Goal: Communication & Community: Ask a question

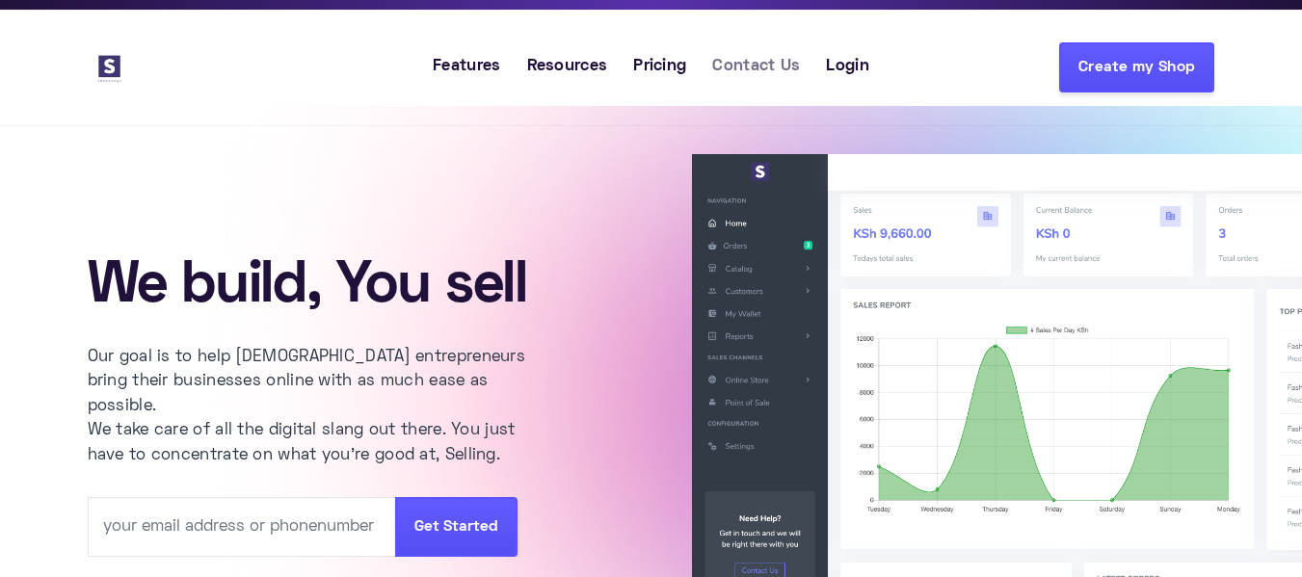
click at [785, 67] on span "Contact Us" at bounding box center [756, 67] width 88 height 25
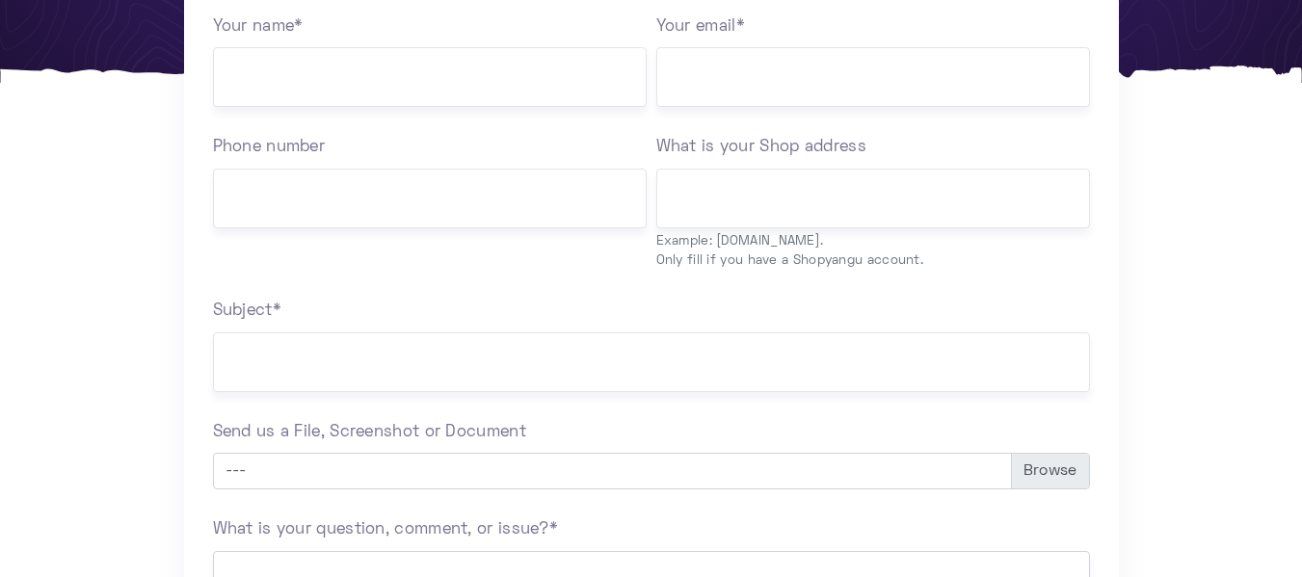
scroll to position [395, 0]
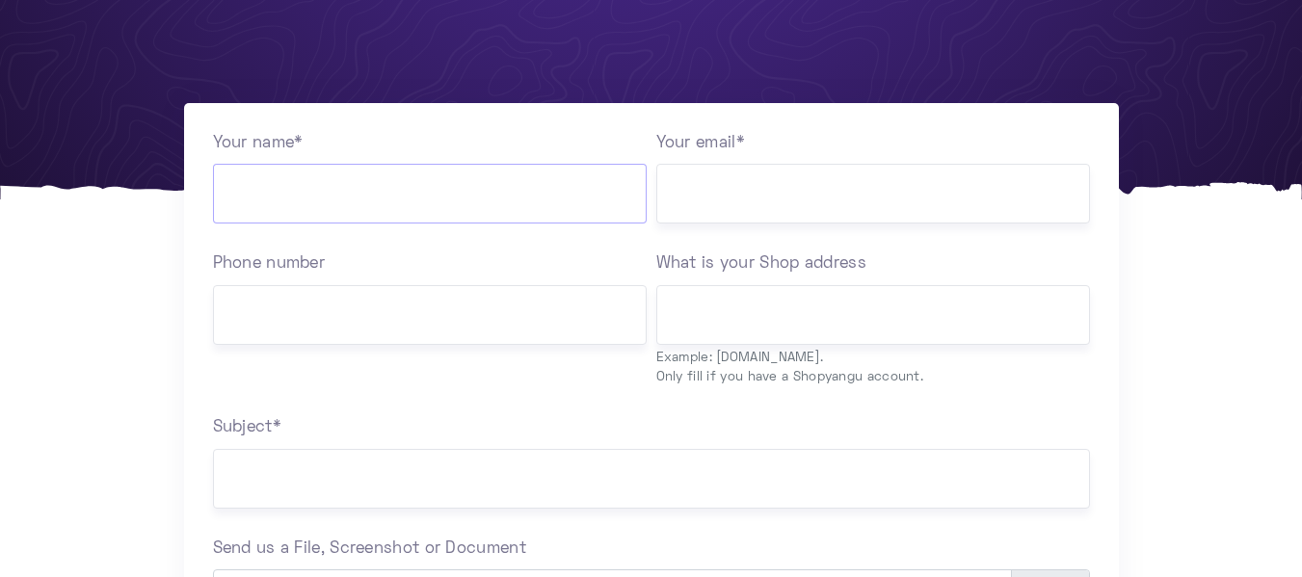
click at [427, 224] on input "Your name *" at bounding box center [430, 194] width 434 height 60
type input "Jose"
click at [733, 184] on input "Your email *" at bounding box center [873, 194] width 434 height 60
type input "muriithiijose@gmail.com"
click at [443, 286] on input "Phone number" at bounding box center [430, 315] width 434 height 60
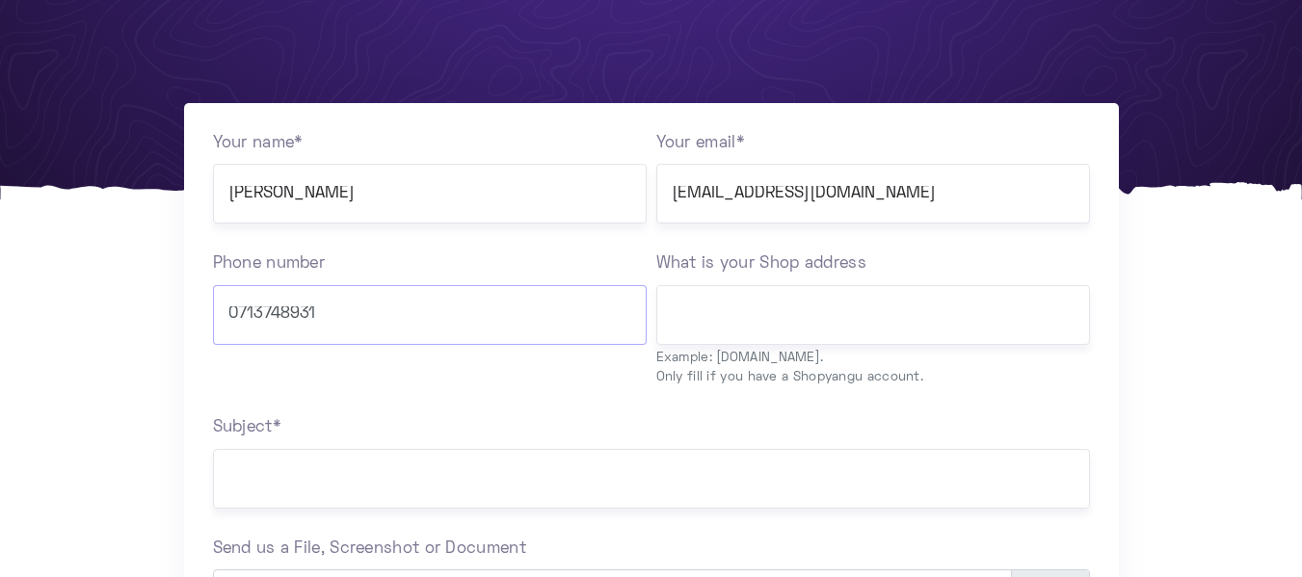
type input "0713748931"
click at [713, 339] on input "What is your Shop address" at bounding box center [873, 315] width 434 height 60
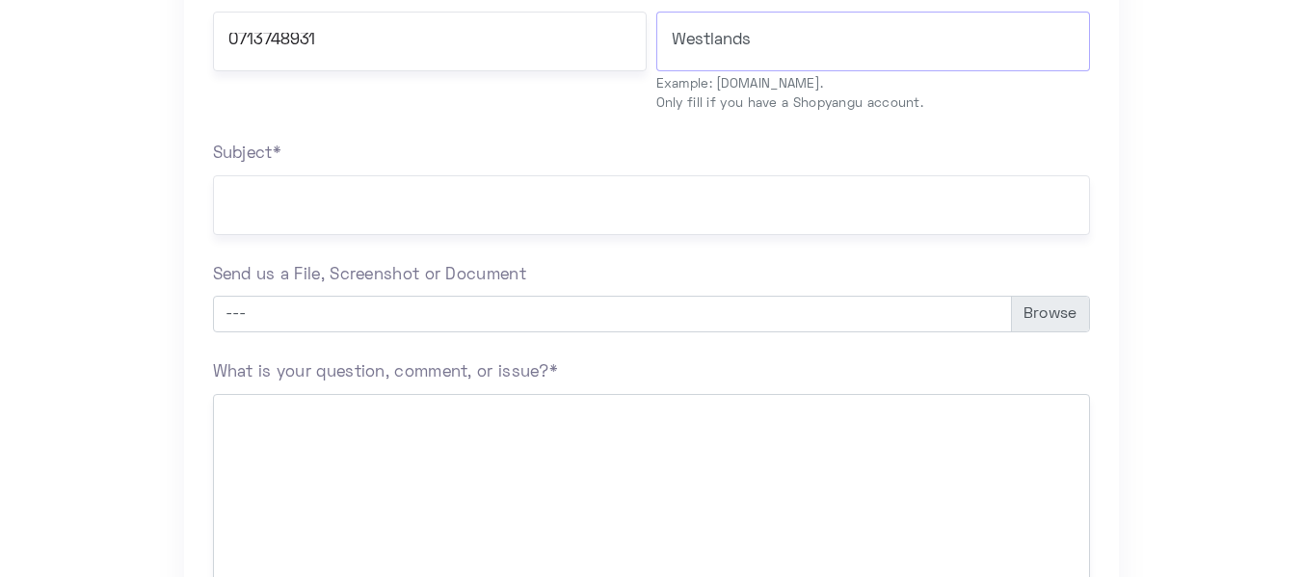
scroll to position [674, 0]
type input "Westlands"
click at [446, 217] on input "Subject *" at bounding box center [651, 201] width 877 height 60
paste input "Strategic Financial Consultancy & Management"
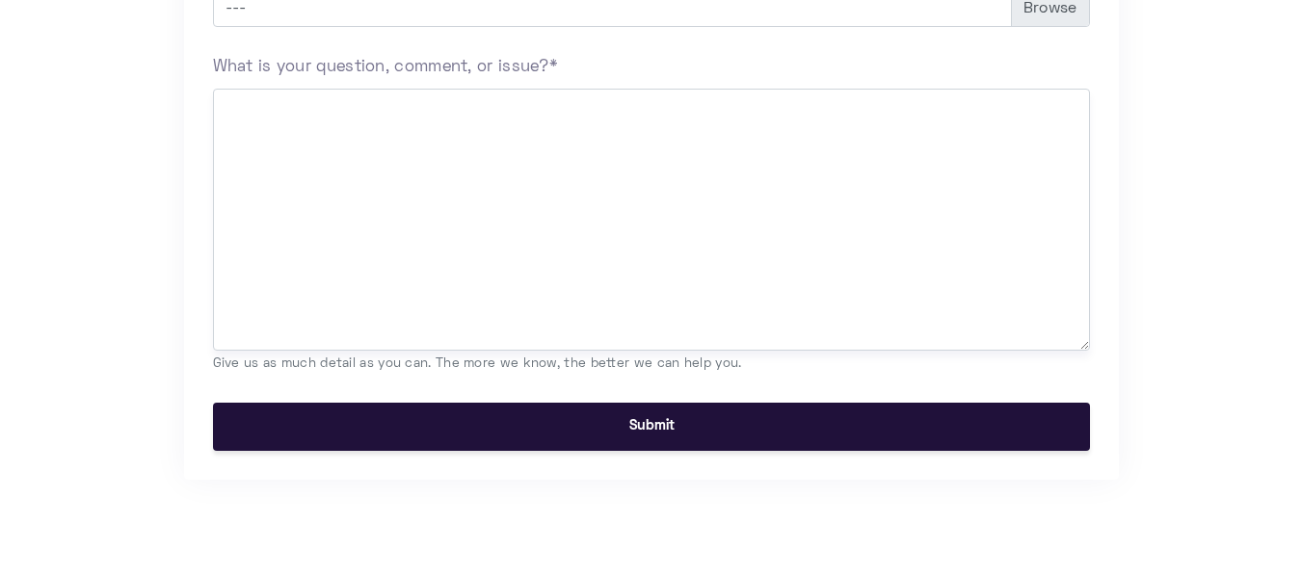
scroll to position [1113, 0]
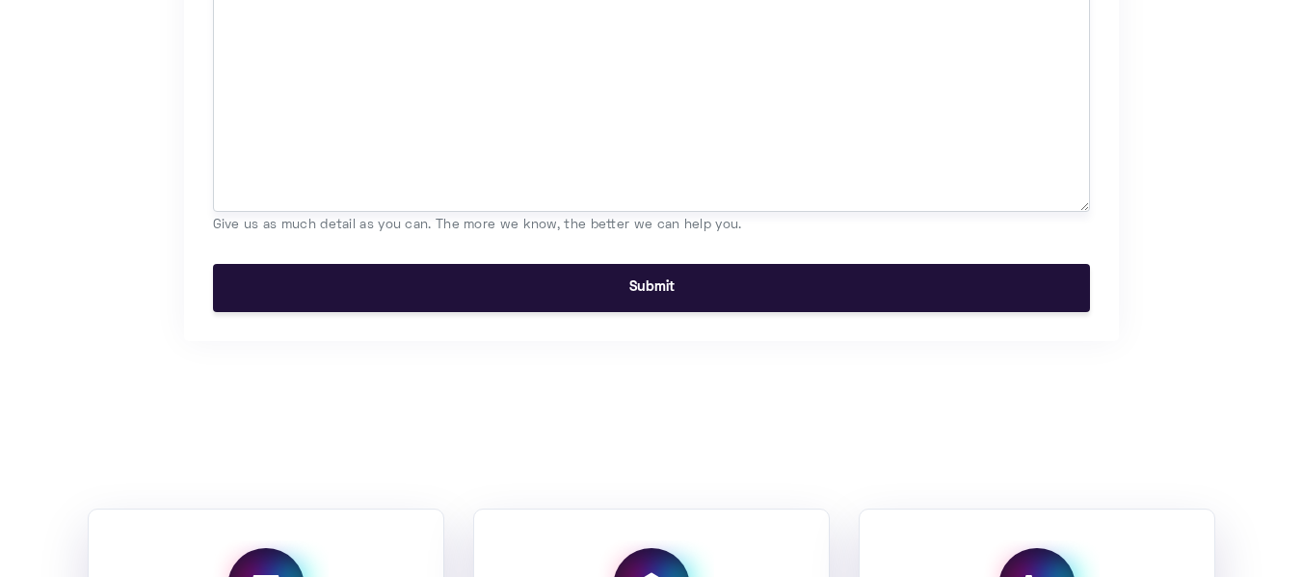
type input "Strategic Financial Consultancy & Management"
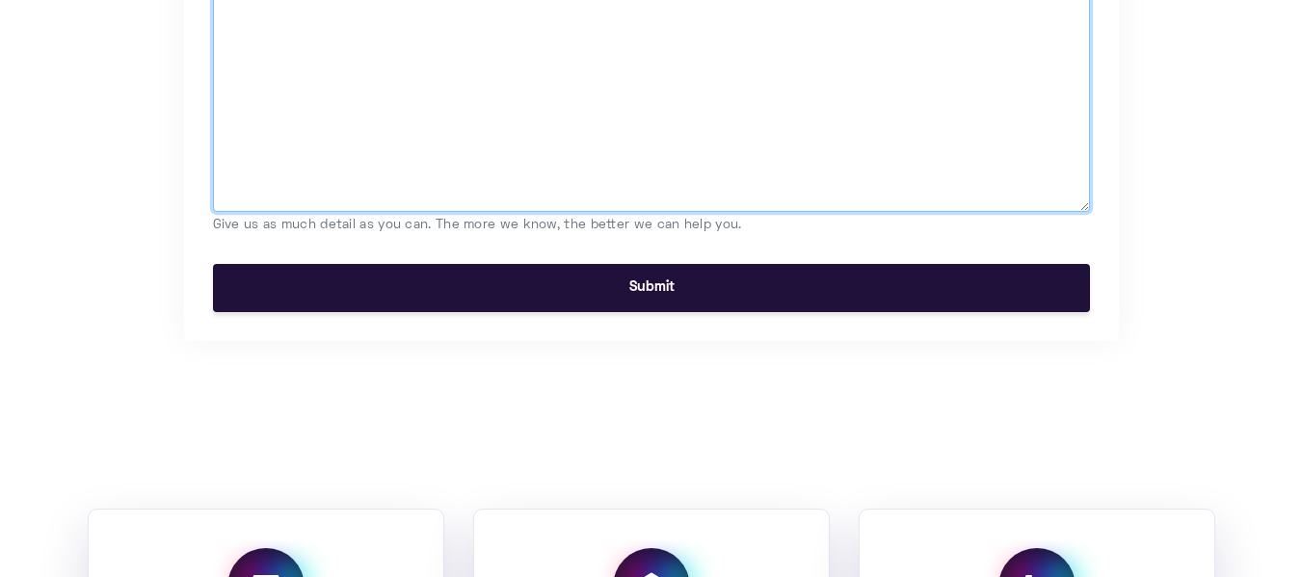
click at [471, 139] on textarea "What is your question, comment, or issue? *" at bounding box center [651, 81] width 877 height 262
paste textarea "Dear Seacom, I hope this message finds you well. Nadis Capital Limited is an in…"
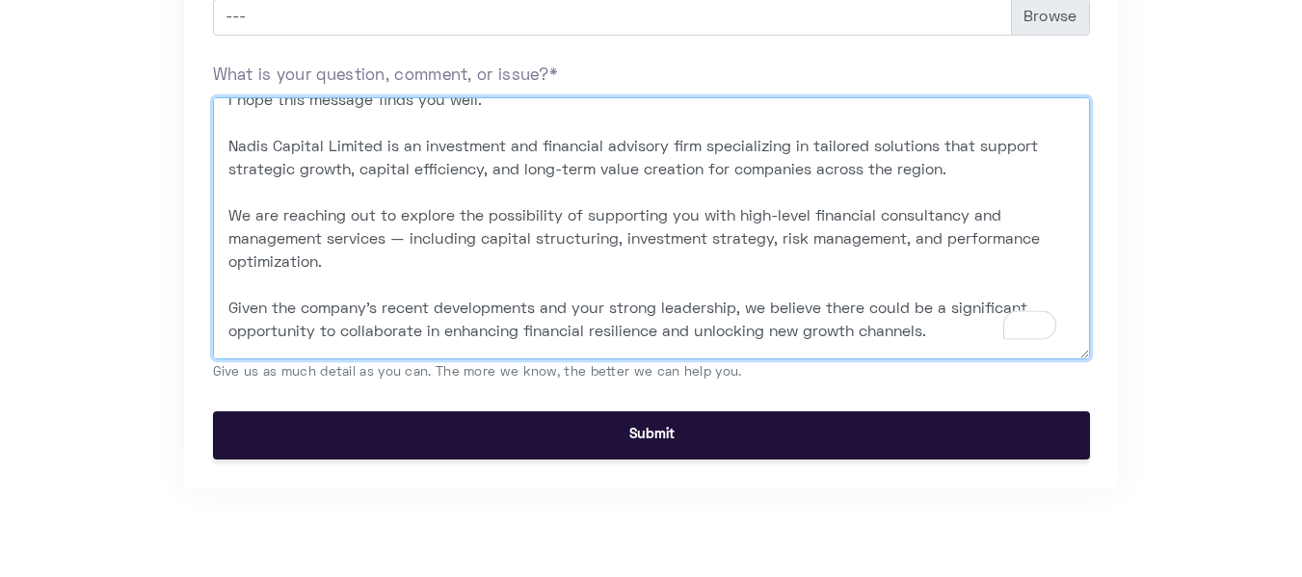
scroll to position [69, 0]
drag, startPoint x: 1089, startPoint y: 259, endPoint x: 1069, endPoint y: 138, distance: 123.1
click at [1069, 138] on textarea "Dear Seacom, I hope this message finds you well. Nadis Capital Limited is an in…" at bounding box center [651, 228] width 877 height 262
click at [983, 179] on textarea "Dear Seacom, I hope this message finds you well. Nadis Capital Limited is an in…" at bounding box center [651, 228] width 877 height 262
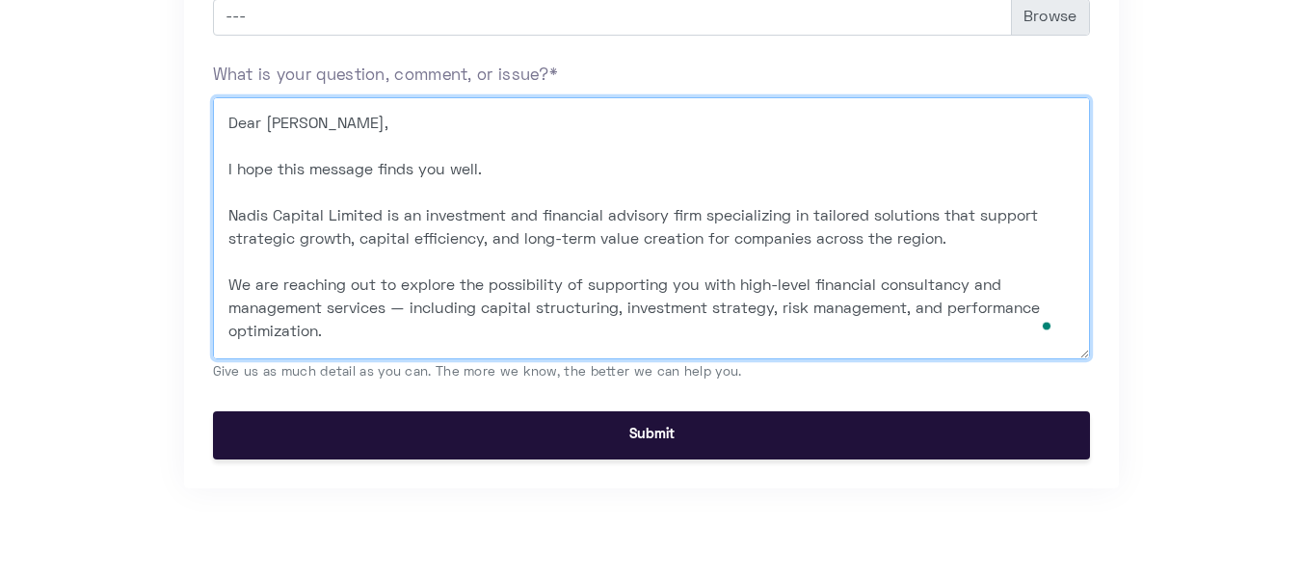
drag, startPoint x: 320, startPoint y: 123, endPoint x: 280, endPoint y: 120, distance: 40.6
click at [280, 120] on textarea "Dear Seacom, I hope this message finds you well. Nadis Capital Limited is an in…" at bounding box center [651, 228] width 877 height 262
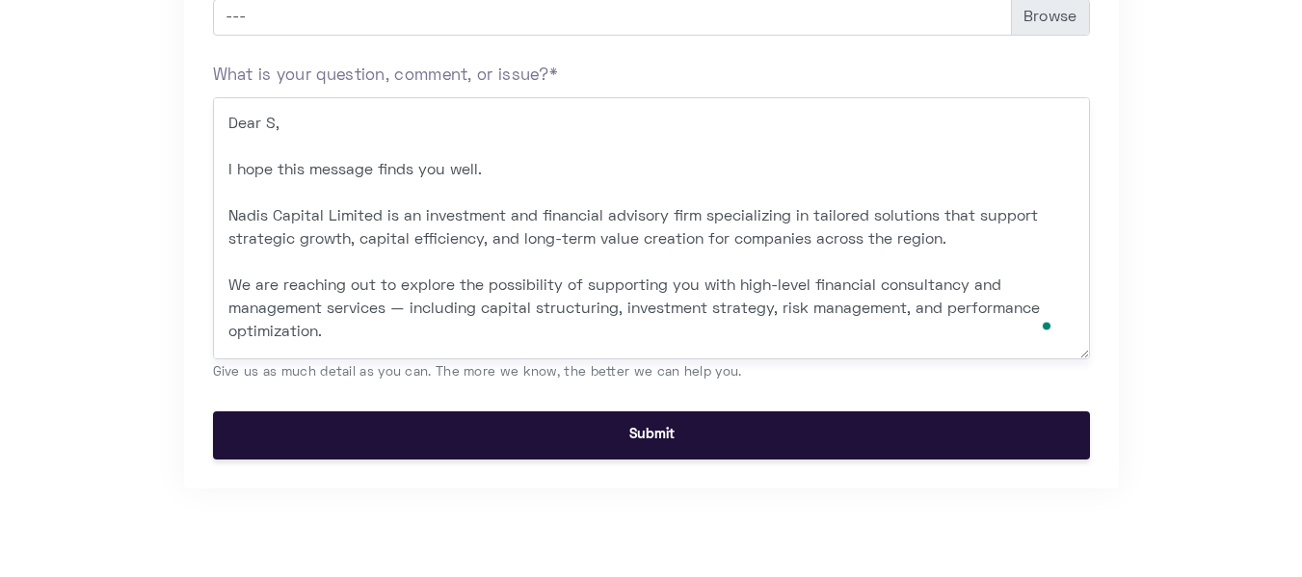
click at [294, 94] on div "What is your question, comment, or issue? * Dear S, I hope this message finds y…" at bounding box center [651, 224] width 877 height 318
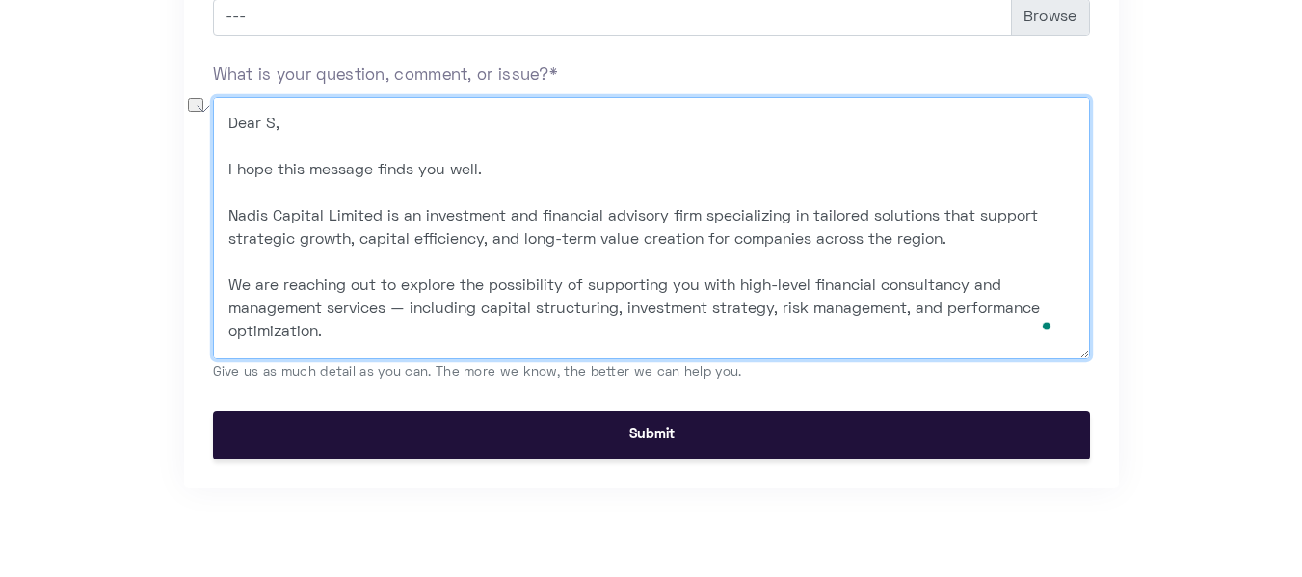
drag, startPoint x: 226, startPoint y: 166, endPoint x: 222, endPoint y: 118, distance: 48.4
click at [222, 118] on textarea "Dear S, I hope this message finds you well. Nadis Capital Limited is an investm…" at bounding box center [651, 228] width 877 height 262
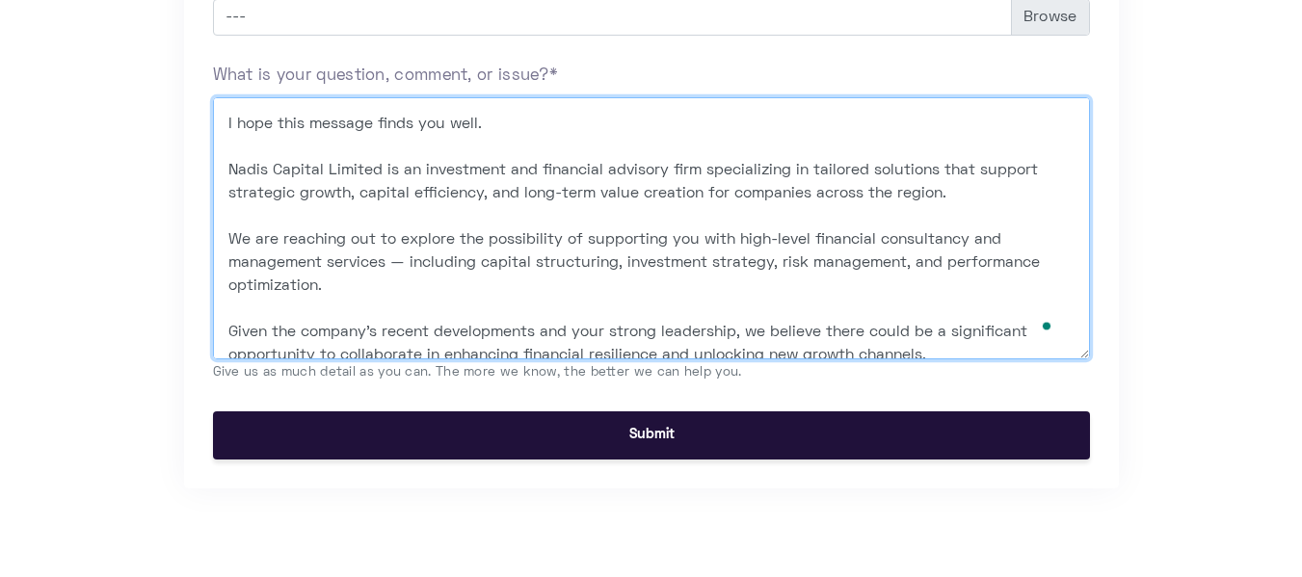
click at [562, 146] on textarea "I hope this message finds you well. Nadis Capital Limited is an investment and …" at bounding box center [651, 228] width 877 height 262
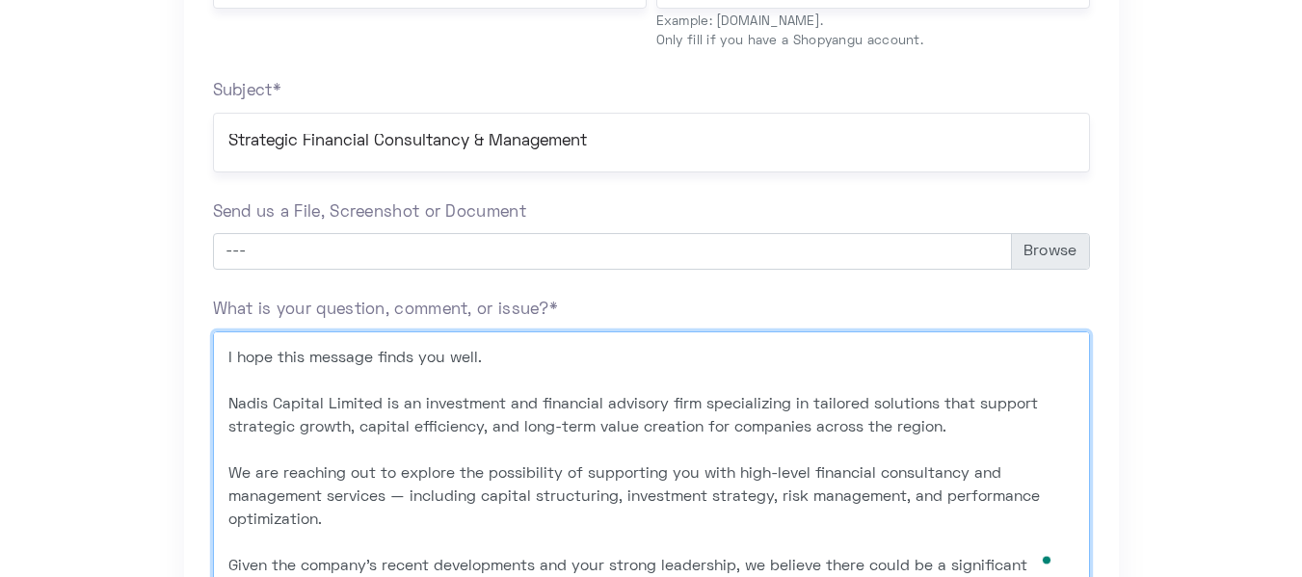
scroll to position [723, 0]
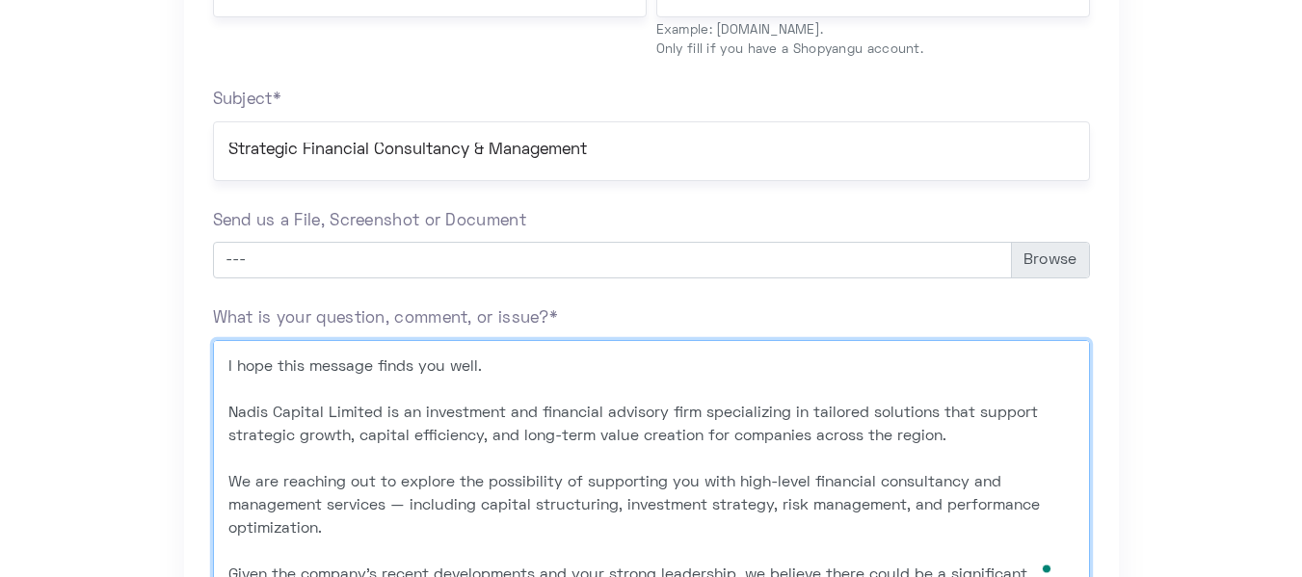
type textarea "I hope this message finds you well. Nadis Capital Limited is an investment and …"
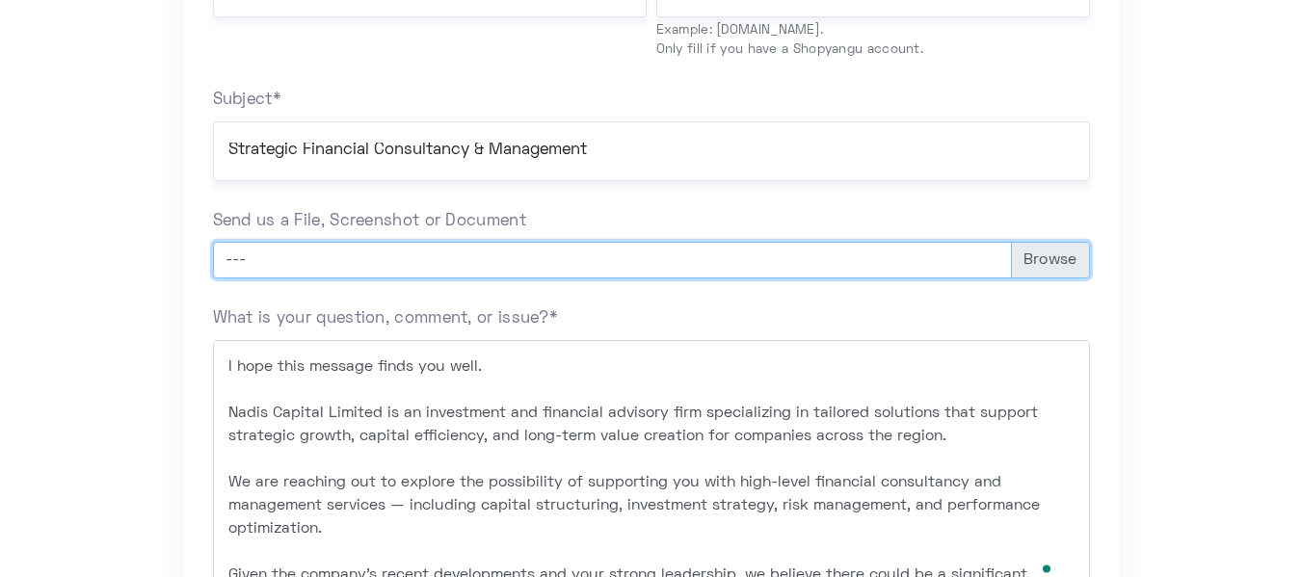
click at [1072, 251] on input "Send us a File, Screenshot or Document" at bounding box center [652, 266] width 854 height 37
type input "C:\fakepath\Nadis Capital Page Catalogue.pdf"
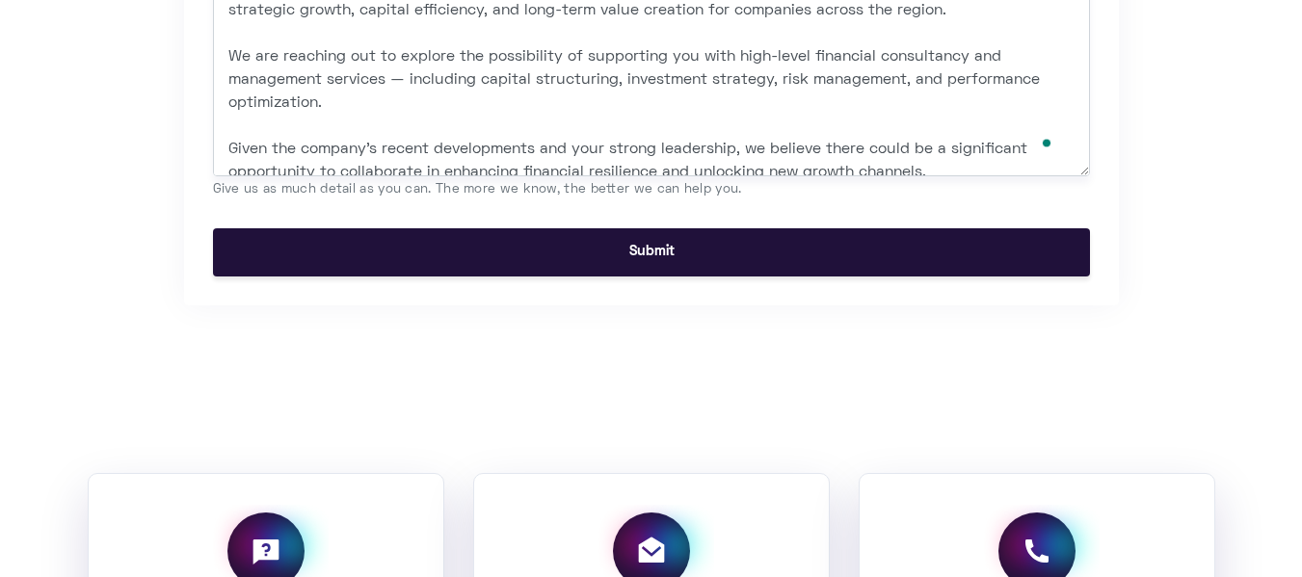
scroll to position [1135, 0]
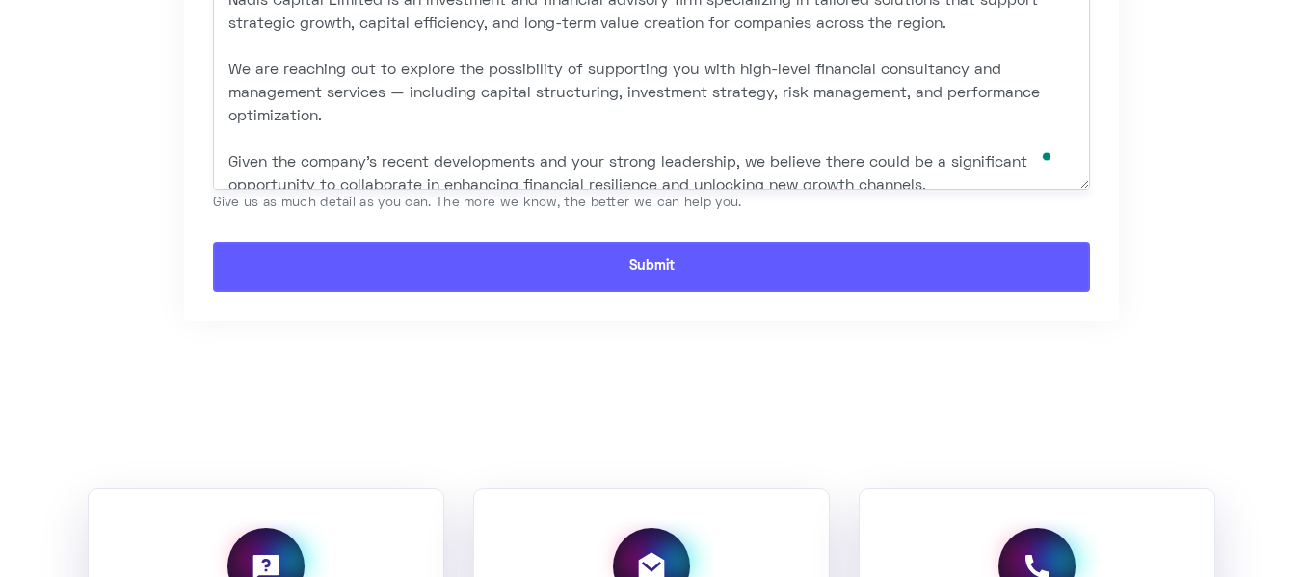
click at [944, 264] on input "Submit" at bounding box center [651, 267] width 877 height 50
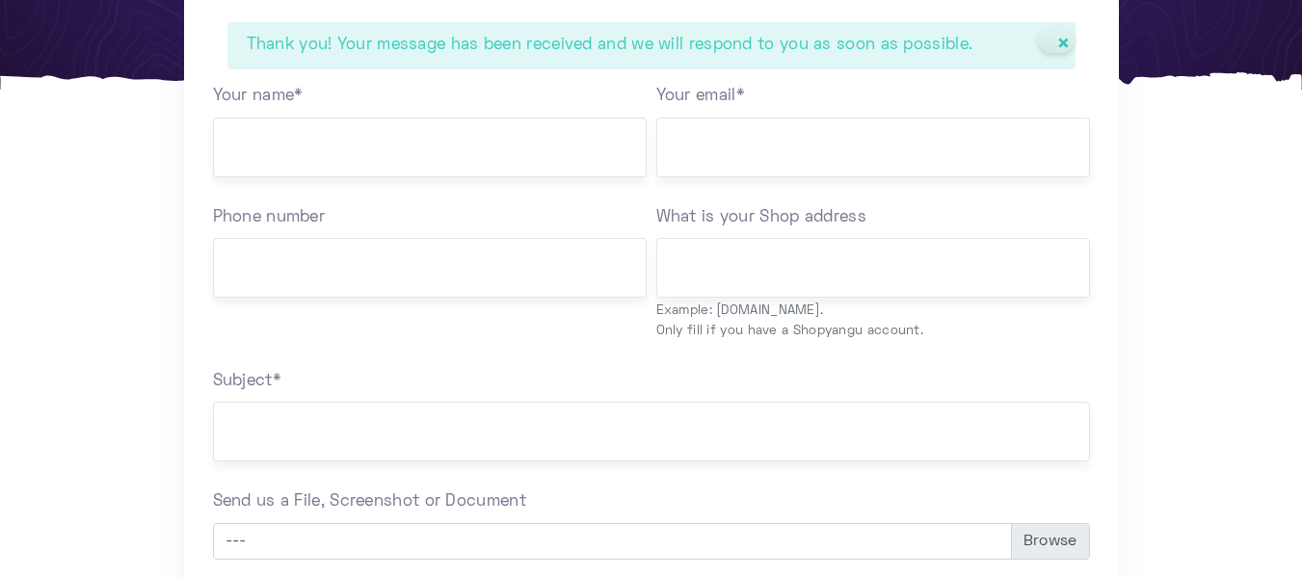
scroll to position [1010, 0]
